Goal: Transaction & Acquisition: Purchase product/service

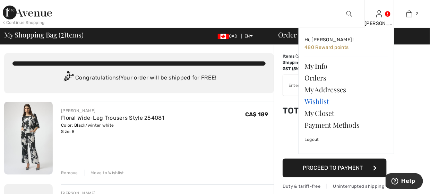
click at [310, 102] on link "Wishlist" at bounding box center [347, 101] width 84 height 12
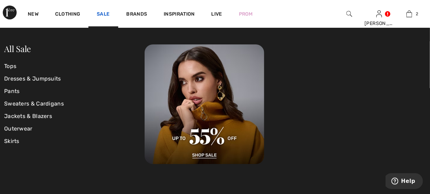
click at [103, 15] on link "Sale" at bounding box center [103, 14] width 13 height 7
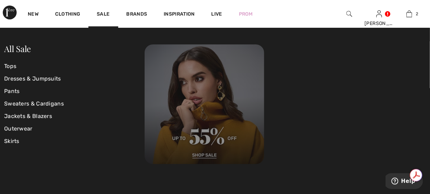
click at [204, 155] on img at bounding box center [205, 104] width 120 height 120
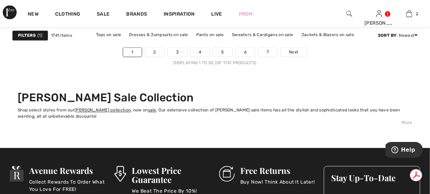
scroll to position [2844, 0]
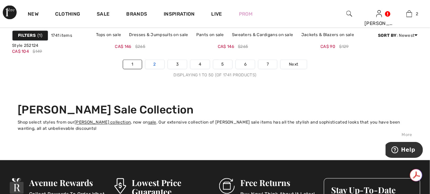
click at [156, 66] on link "2" at bounding box center [154, 64] width 19 height 9
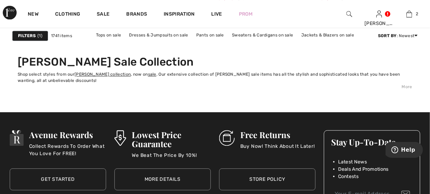
scroll to position [2844, 0]
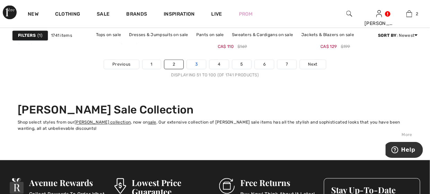
click at [190, 65] on link "3" at bounding box center [196, 64] width 19 height 9
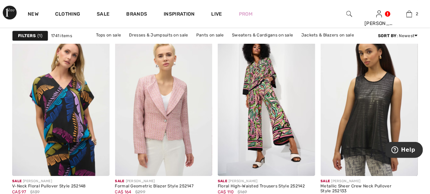
scroll to position [2359, 0]
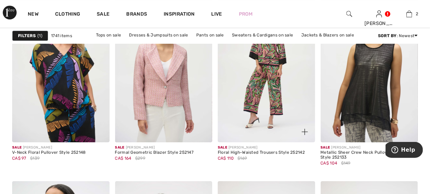
click at [253, 96] on img at bounding box center [266, 70] width 97 height 146
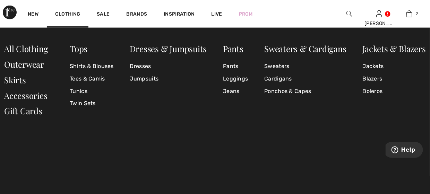
scroll to position [312, 0]
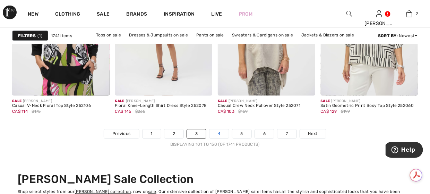
click at [216, 134] on link "4" at bounding box center [219, 133] width 19 height 9
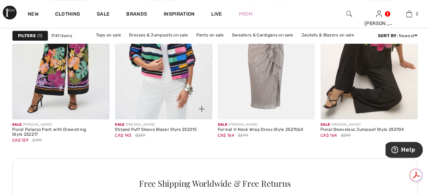
scroll to position [694, 0]
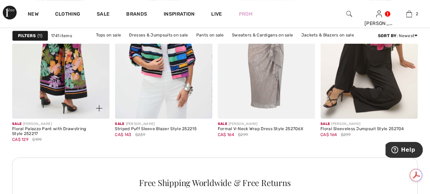
click at [88, 88] on img at bounding box center [60, 46] width 97 height 146
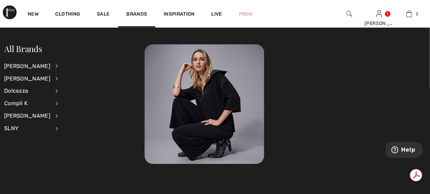
click at [333, 164] on div "All Brands Joseph Ribkoff View All Accessories Dresses & Jumpsuits Jackets & Bl…" at bounding box center [215, 111] width 430 height 166
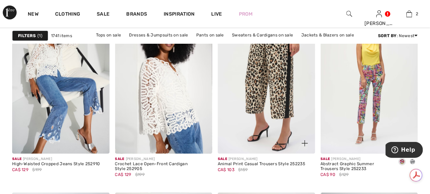
scroll to position [2497, 0]
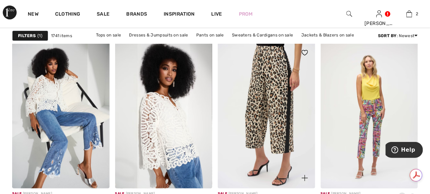
click at [273, 117] on img at bounding box center [266, 115] width 97 height 146
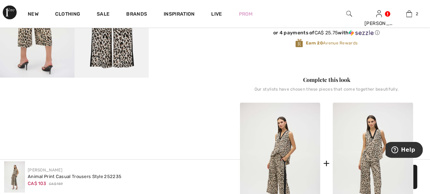
scroll to position [139, 0]
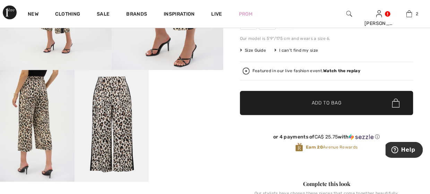
click at [169, 92] on video "Your browser does not support the video tag." at bounding box center [186, 88] width 75 height 37
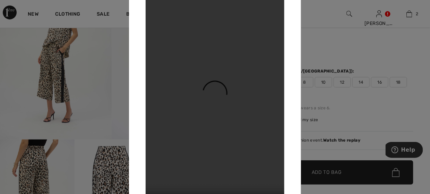
scroll to position [0, 0]
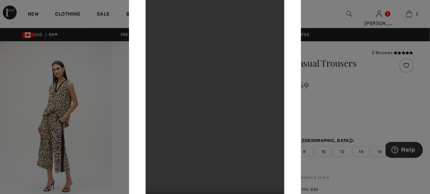
click at [360, 100] on div at bounding box center [215, 97] width 430 height 194
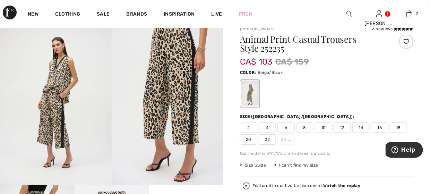
scroll to position [35, 0]
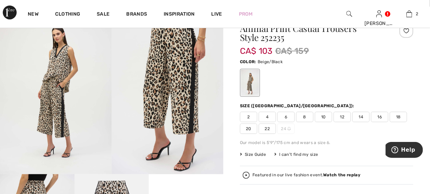
click at [309, 114] on span "8" at bounding box center [304, 117] width 17 height 10
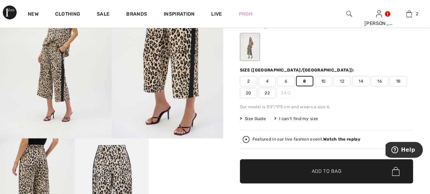
scroll to position [139, 0]
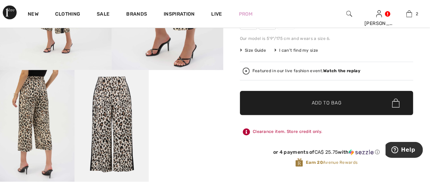
click at [310, 105] on span "✔ Added to Bag" at bounding box center [316, 103] width 42 height 7
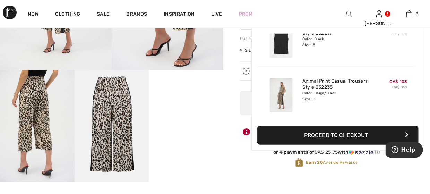
scroll to position [0, 0]
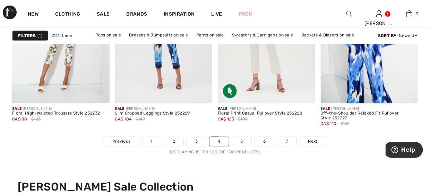
scroll to position [2810, 0]
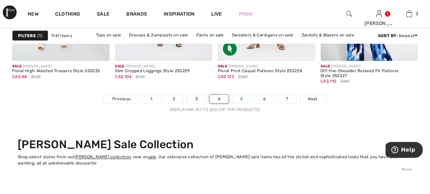
click at [246, 100] on link "5" at bounding box center [241, 99] width 19 height 9
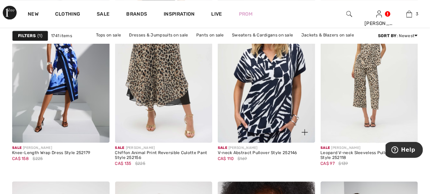
scroll to position [486, 0]
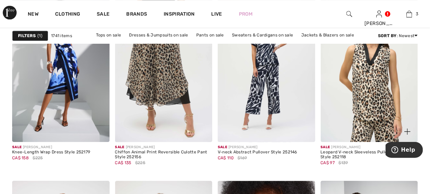
click at [360, 72] on img at bounding box center [369, 69] width 97 height 146
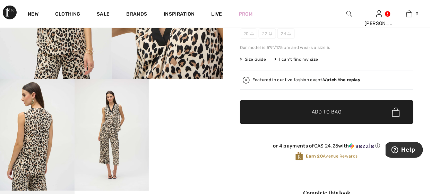
scroll to position [173, 0]
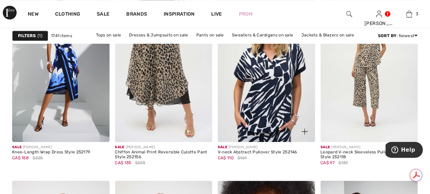
click at [275, 65] on img at bounding box center [266, 69] width 97 height 146
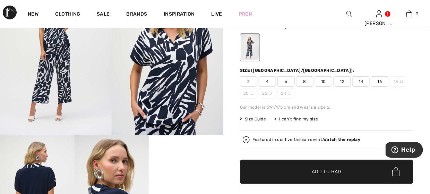
scroll to position [35, 0]
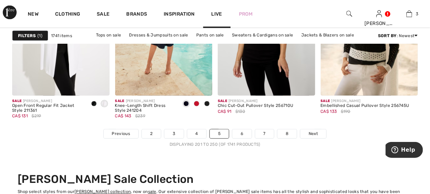
scroll to position [2844, 0]
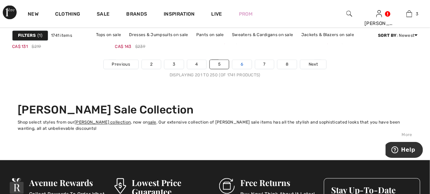
click at [244, 62] on link "6" at bounding box center [241, 64] width 19 height 9
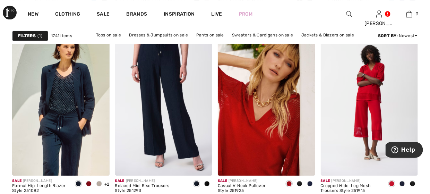
scroll to position [2081, 0]
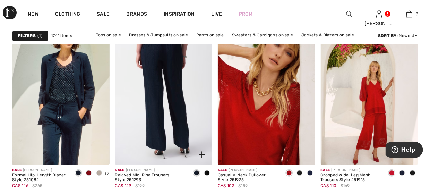
click at [159, 75] on img at bounding box center [163, 92] width 97 height 146
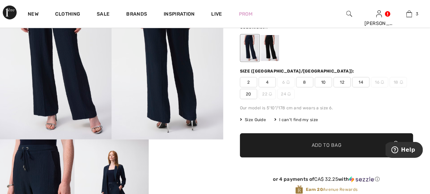
click at [268, 40] on div at bounding box center [270, 48] width 18 height 26
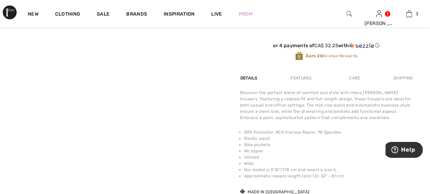
scroll to position [243, 0]
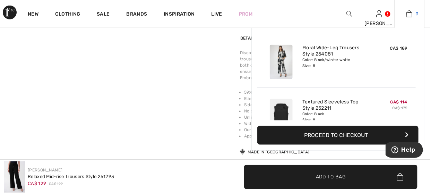
click at [408, 14] on img at bounding box center [410, 14] width 6 height 8
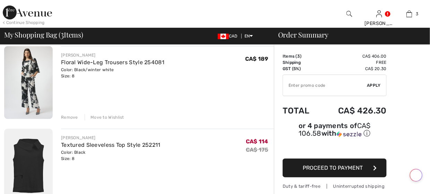
scroll to position [69, 0]
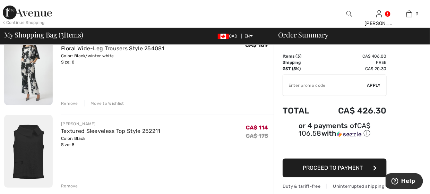
click at [105, 100] on div "Move to Wishlist" at bounding box center [105, 103] width 40 height 6
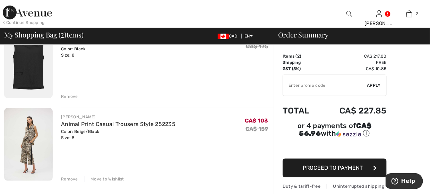
scroll to position [145, 0]
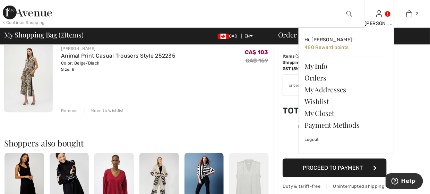
click at [374, 12] on div "[PERSON_NAME] Hi, [PERSON_NAME]! 480 Reward points My Info Orders My Addresses …" at bounding box center [379, 14] width 30 height 28
click at [319, 96] on link "Wishlist" at bounding box center [347, 101] width 84 height 12
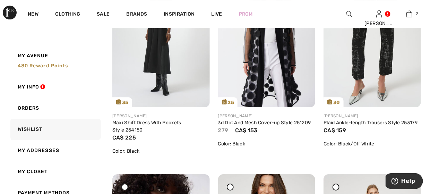
scroll to position [590, 0]
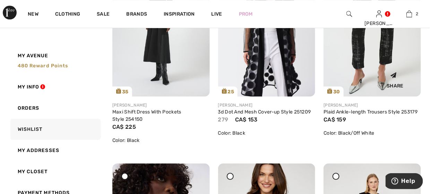
click at [411, 59] on img at bounding box center [372, 23] width 97 height 146
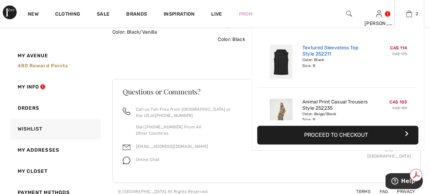
scroll to position [21, 0]
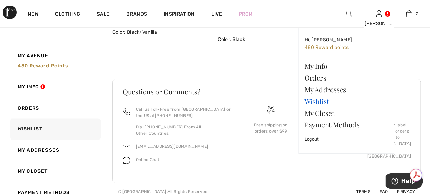
click at [320, 99] on link "Wishlist" at bounding box center [347, 101] width 84 height 12
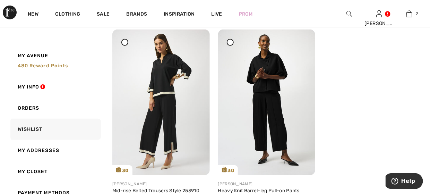
scroll to position [971, 0]
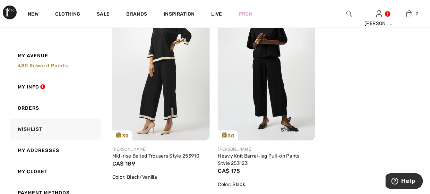
click at [270, 84] on img at bounding box center [266, 68] width 97 height 146
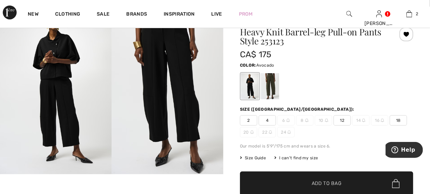
click at [275, 83] on div at bounding box center [270, 86] width 18 height 26
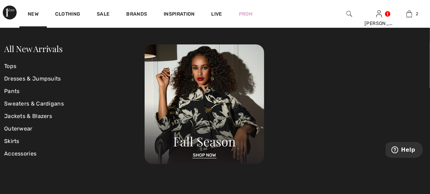
click at [34, 10] on div "New" at bounding box center [32, 14] width 27 height 28
click at [46, 49] on link "All New Arrivals" at bounding box center [33, 48] width 58 height 11
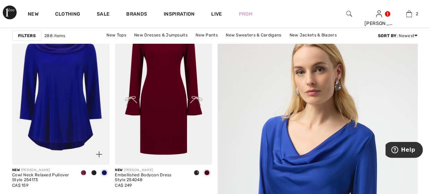
scroll to position [104, 0]
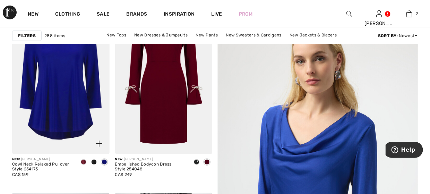
click at [63, 75] on img at bounding box center [60, 81] width 97 height 146
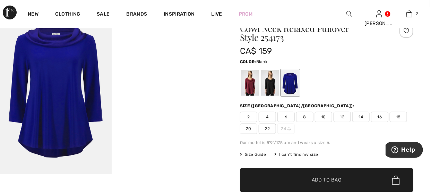
click at [274, 81] on div at bounding box center [270, 83] width 18 height 26
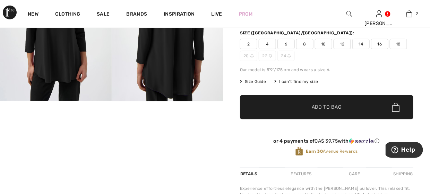
scroll to position [69, 0]
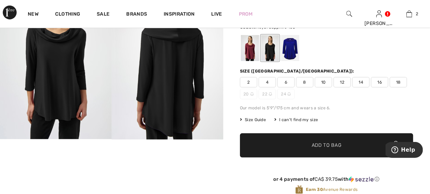
click at [297, 48] on div at bounding box center [290, 48] width 18 height 26
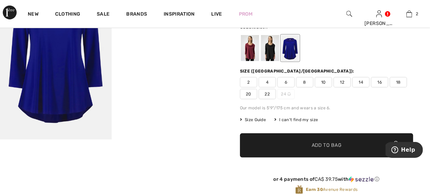
click at [262, 45] on div at bounding box center [270, 48] width 18 height 26
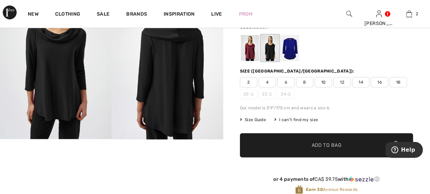
click at [268, 48] on div at bounding box center [270, 48] width 18 height 26
click at [312, 80] on span "8" at bounding box center [304, 82] width 17 height 10
click at [317, 143] on span "Add to Bag" at bounding box center [327, 145] width 30 height 7
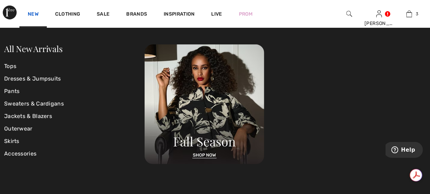
click at [36, 14] on link "New" at bounding box center [33, 14] width 11 height 7
click at [44, 49] on link "All New Arrivals" at bounding box center [33, 48] width 58 height 11
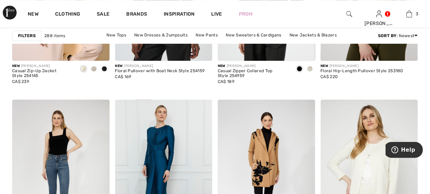
scroll to position [590, 0]
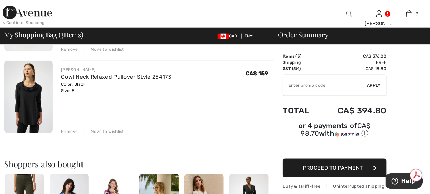
scroll to position [208, 0]
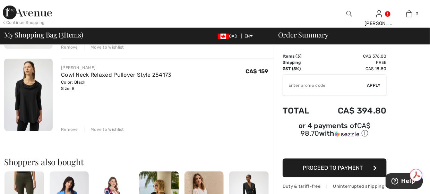
click at [103, 129] on div "Move to Wishlist" at bounding box center [105, 129] width 40 height 6
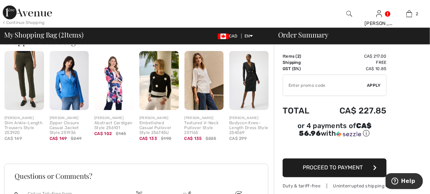
scroll to position [142, 0]
